Goal: Check status: Check status

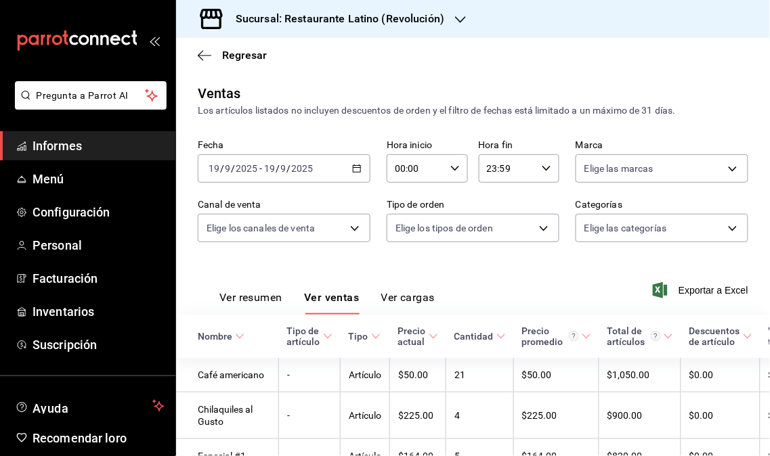
click at [80, 145] on font "Informes" at bounding box center [56, 146] width 49 height 14
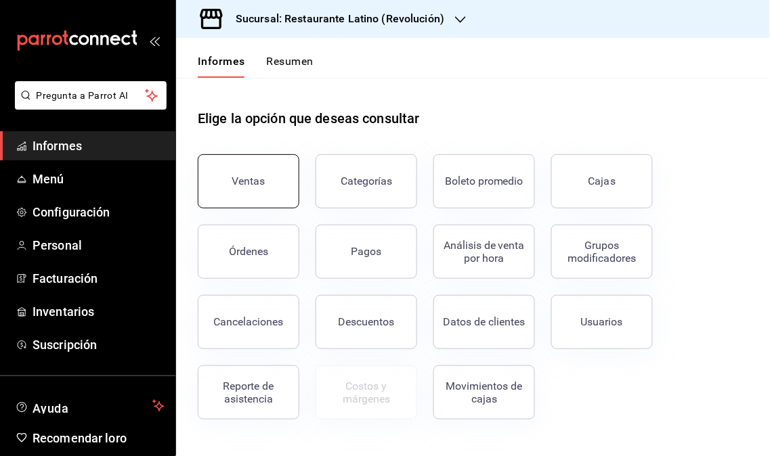
click at [288, 181] on button "Ventas" at bounding box center [249, 181] width 102 height 54
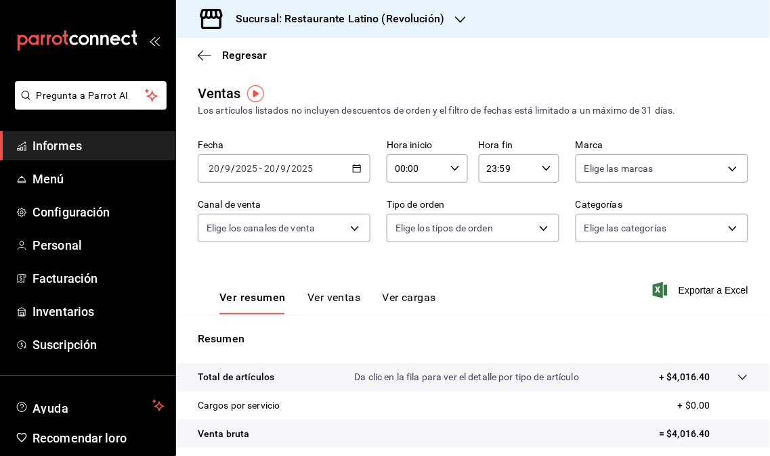
click at [432, 22] on font "Sucursal: Restaurante Latino (Revolución)" at bounding box center [340, 18] width 208 height 13
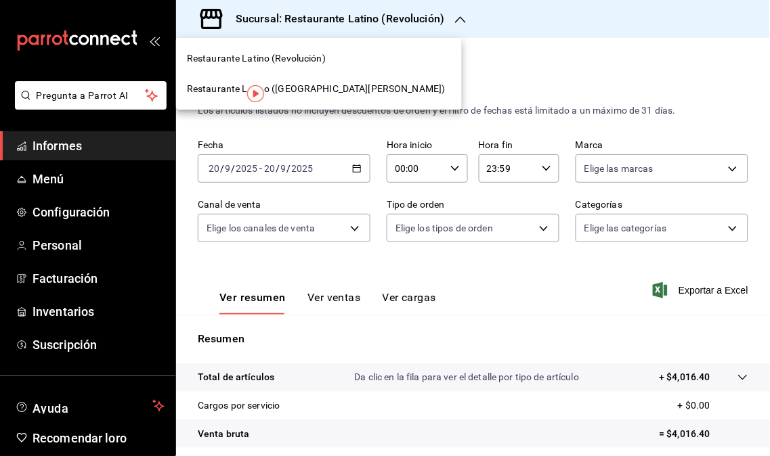
click at [307, 91] on font "Restaurante Latino ([GEOGRAPHIC_DATA][PERSON_NAME])" at bounding box center [316, 88] width 259 height 11
